Goal: Task Accomplishment & Management: Use online tool/utility

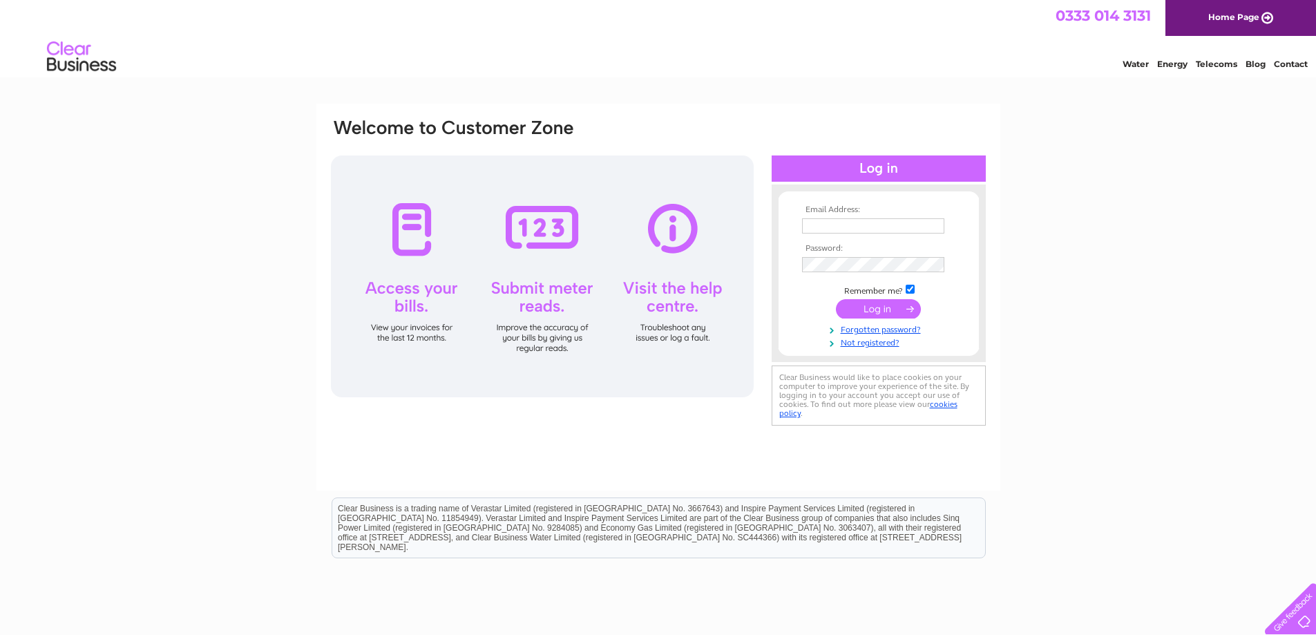
type input "joan@slatehairdressing.co.uk"
click at [885, 311] on input "submit" at bounding box center [878, 308] width 85 height 19
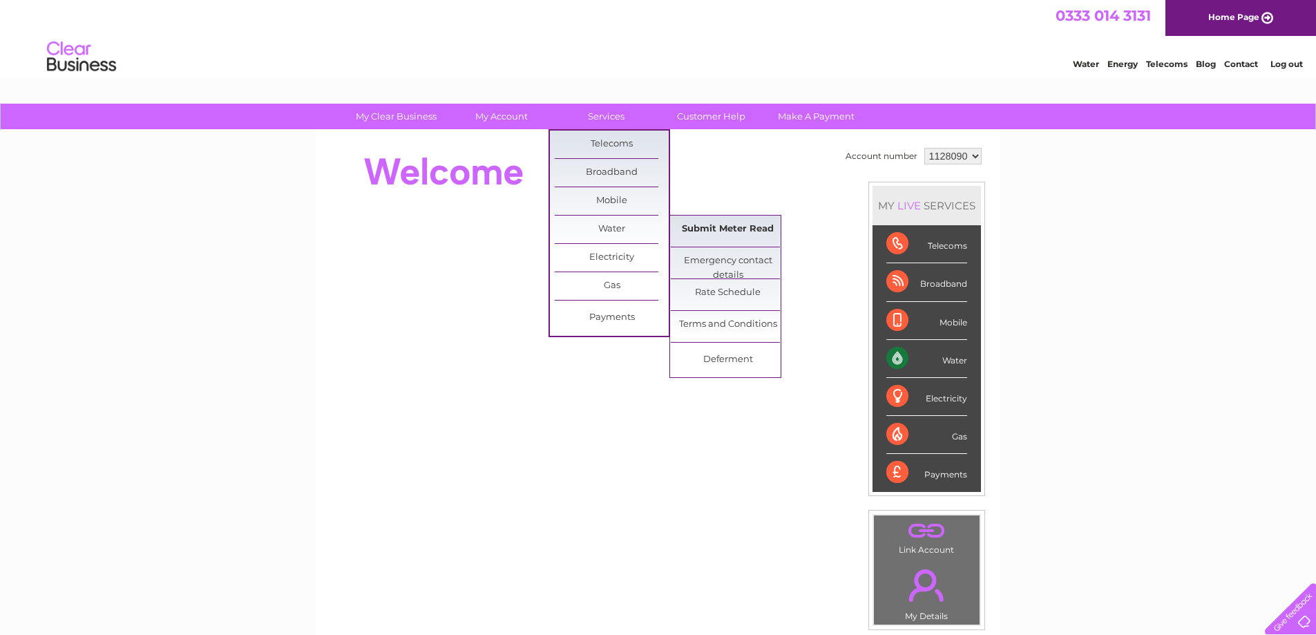
click at [702, 229] on link "Submit Meter Read" at bounding box center [728, 229] width 114 height 28
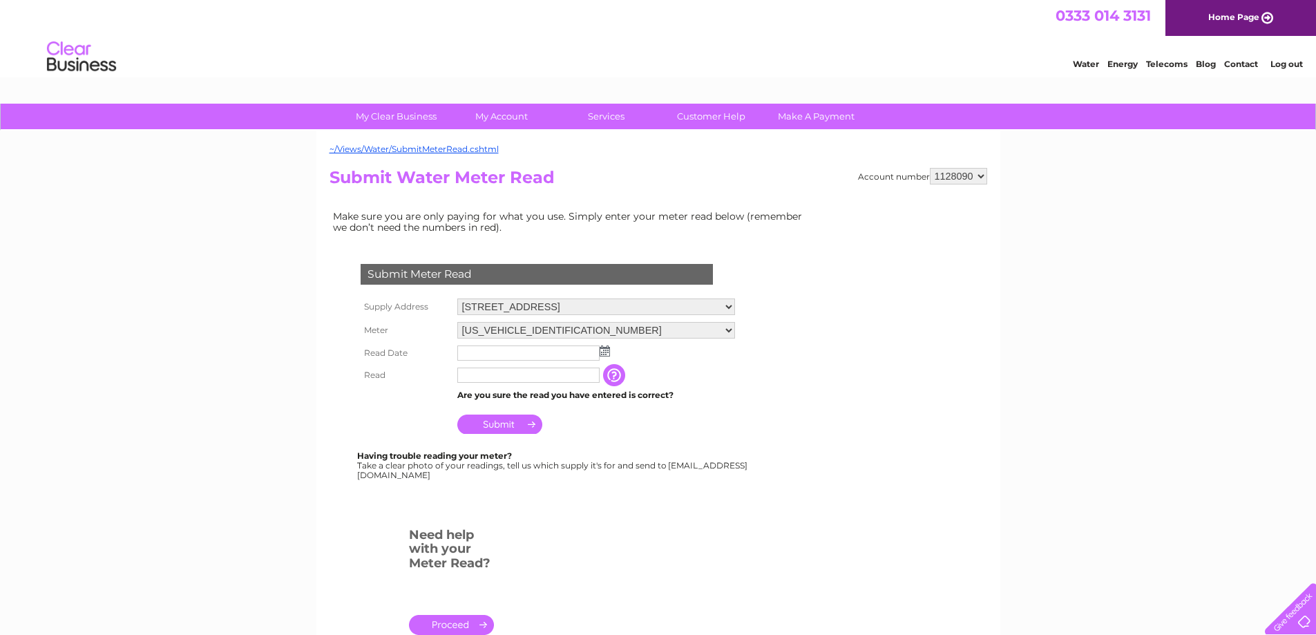
click at [606, 349] on img at bounding box center [605, 350] width 10 height 11
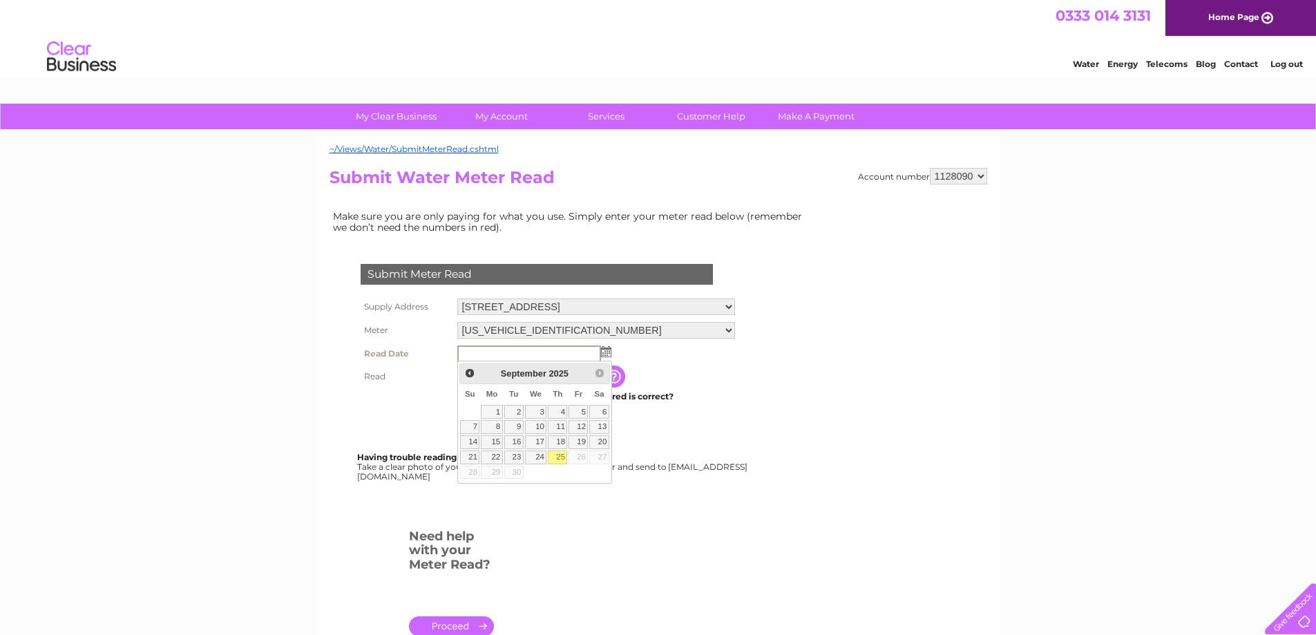
click at [558, 454] on link "25" at bounding box center [557, 457] width 19 height 14
type input "[DATE]"
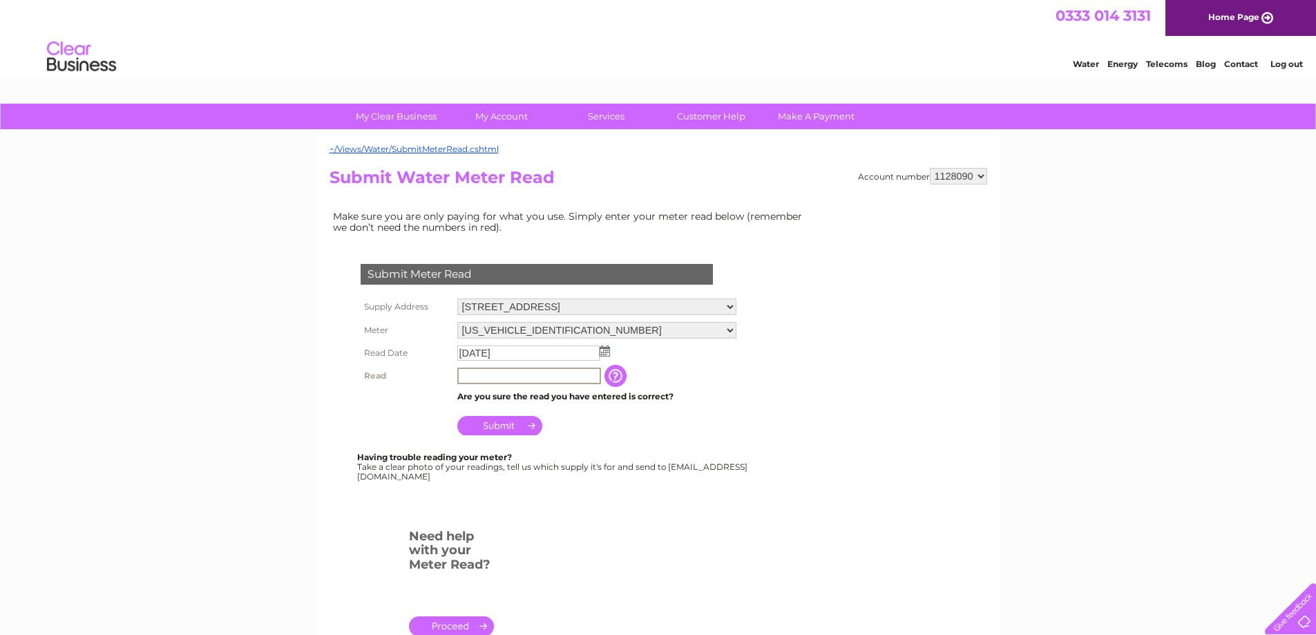
click at [476, 372] on input "text" at bounding box center [529, 375] width 144 height 17
type input "0831"
click at [502, 430] on input "Submit" at bounding box center [499, 425] width 85 height 19
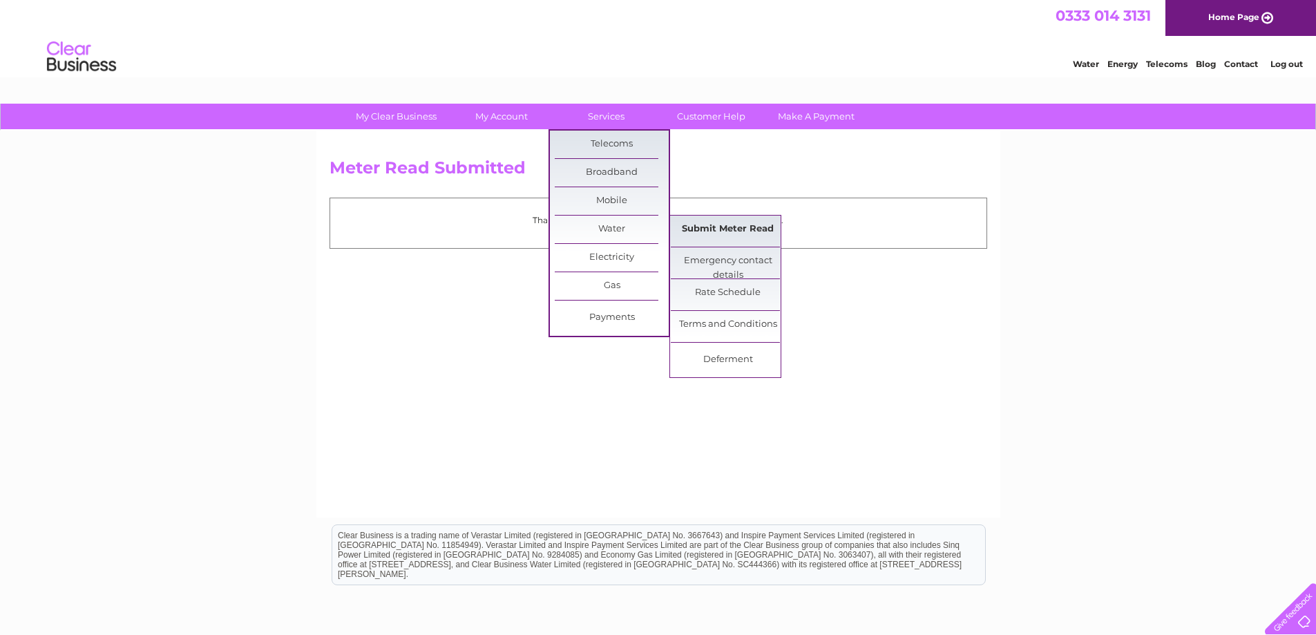
click at [722, 227] on link "Submit Meter Read" at bounding box center [728, 229] width 114 height 28
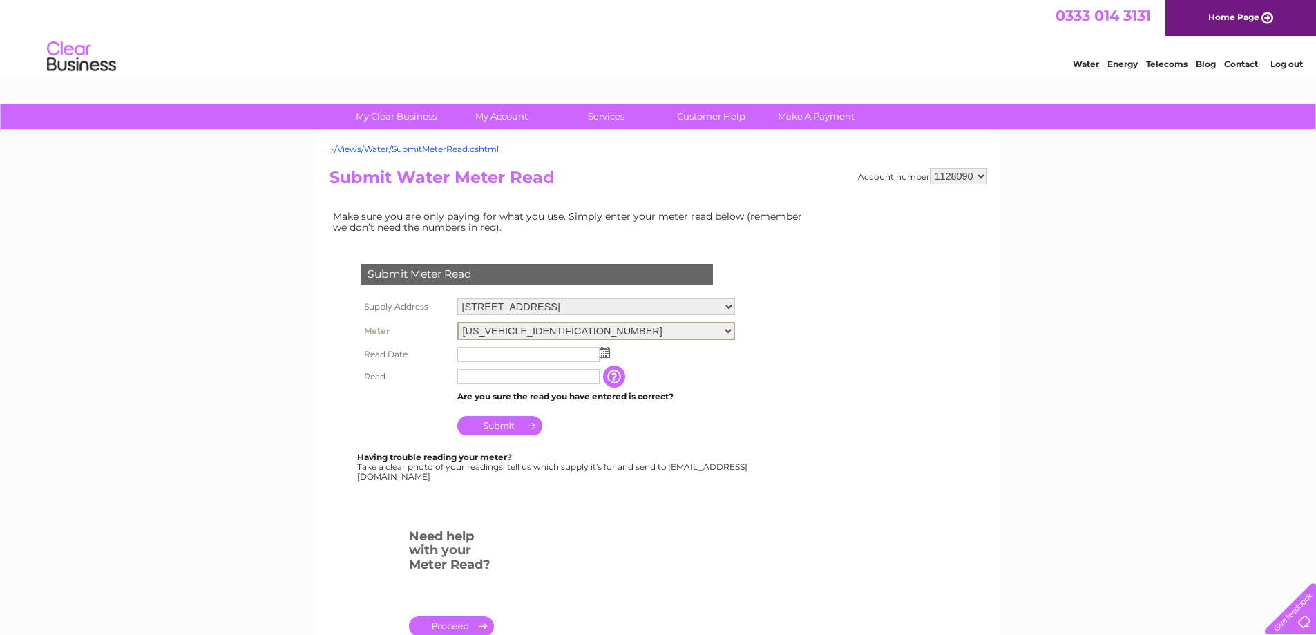
click at [729, 327] on select "[US_VEHICLE_IDENTIFICATION_NUMBER] [US_VEHICLE_IDENTIFICATION_NUMBER]" at bounding box center [596, 331] width 278 height 18
select select "356089"
click at [457, 322] on select "[US_VEHICLE_IDENTIFICATION_NUMBER] [US_VEHICLE_IDENTIFICATION_NUMBER]" at bounding box center [596, 331] width 278 height 18
drag, startPoint x: 0, startPoint y: 0, endPoint x: 605, endPoint y: 354, distance: 701.1
click at [605, 354] on img at bounding box center [605, 350] width 10 height 11
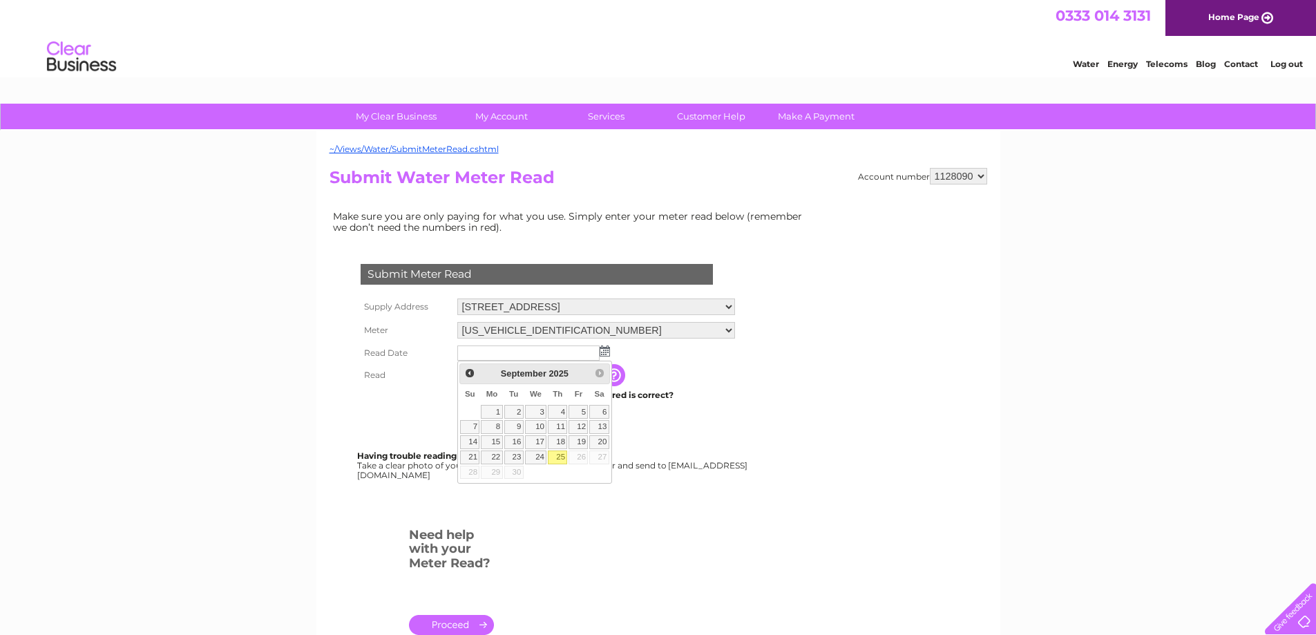
click at [560, 458] on link "25" at bounding box center [557, 457] width 19 height 14
type input "[DATE]"
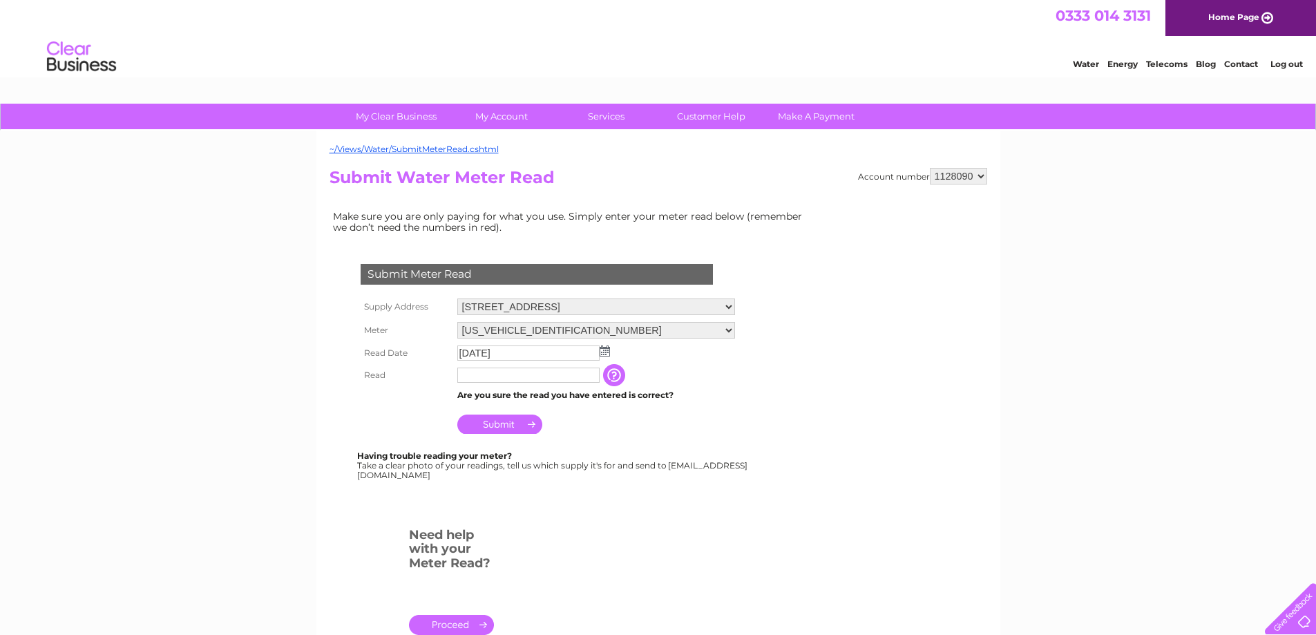
click at [488, 375] on input "text" at bounding box center [528, 374] width 142 height 15
type input "0109"
click at [515, 419] on input "Submit" at bounding box center [499, 423] width 85 height 19
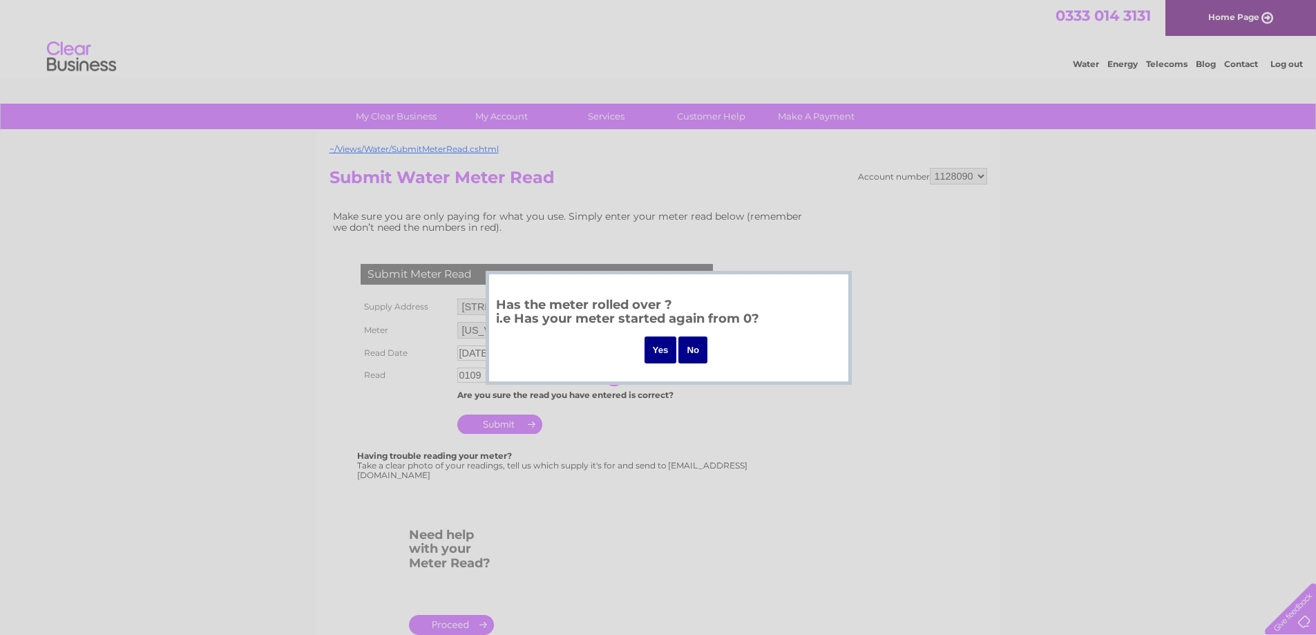
click at [699, 354] on input "No" at bounding box center [692, 349] width 29 height 27
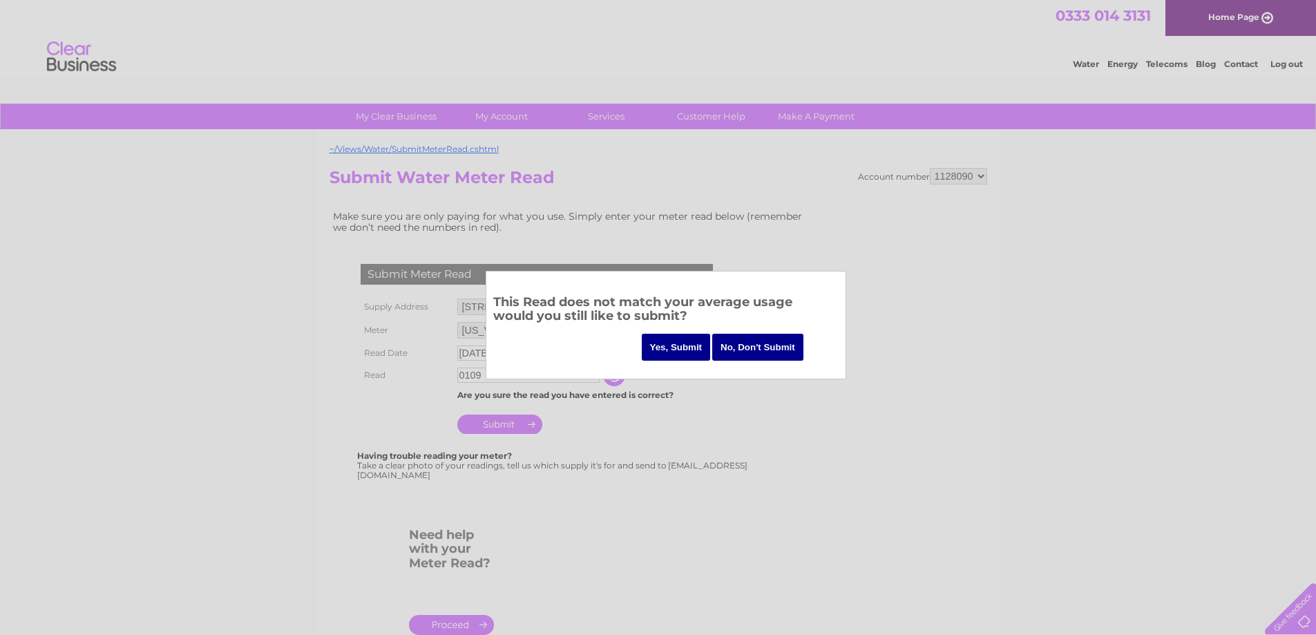
click at [673, 350] on input "Yes, Submit" at bounding box center [676, 347] width 69 height 27
